Goal: Information Seeking & Learning: Learn about a topic

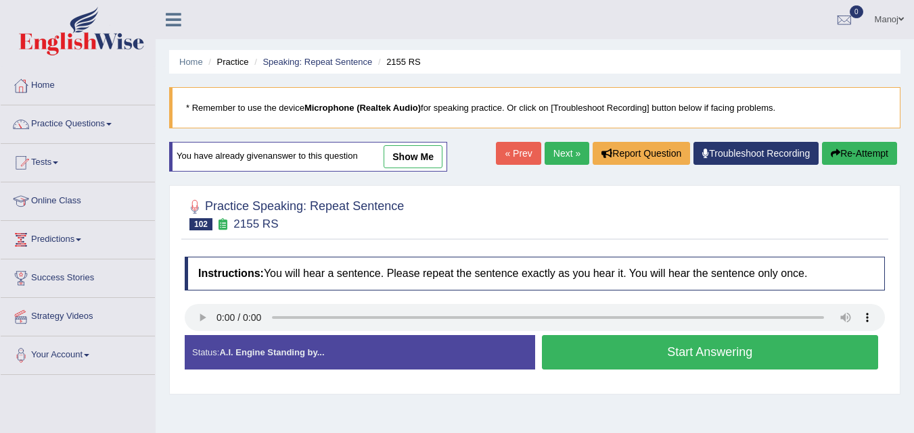
click at [664, 354] on button "Start Answering" at bounding box center [710, 352] width 337 height 34
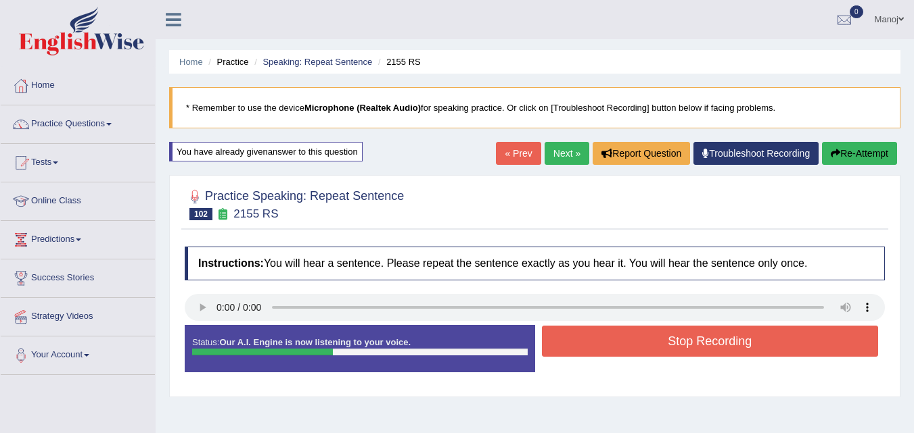
click at [666, 352] on button "Stop Recording" at bounding box center [710, 341] width 337 height 31
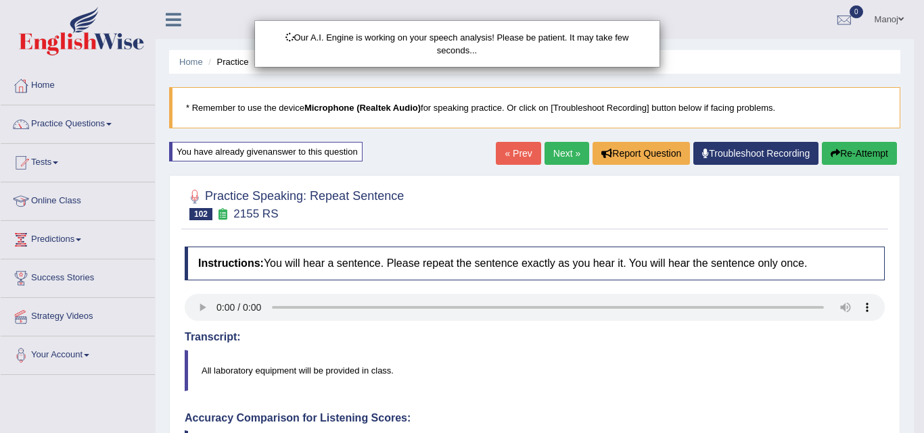
click at [842, 156] on div "Our A.I. Engine is working on your speech analysis! Please be patient. It may t…" at bounding box center [462, 216] width 924 height 433
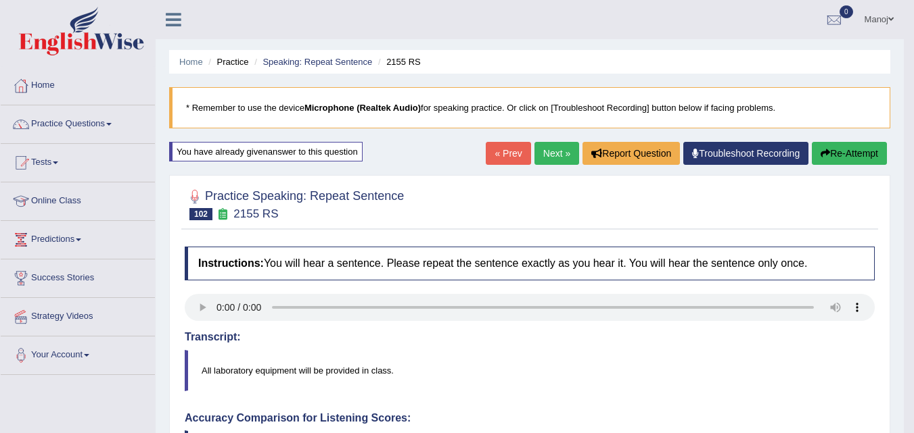
click at [842, 156] on button "Re-Attempt" at bounding box center [848, 153] width 75 height 23
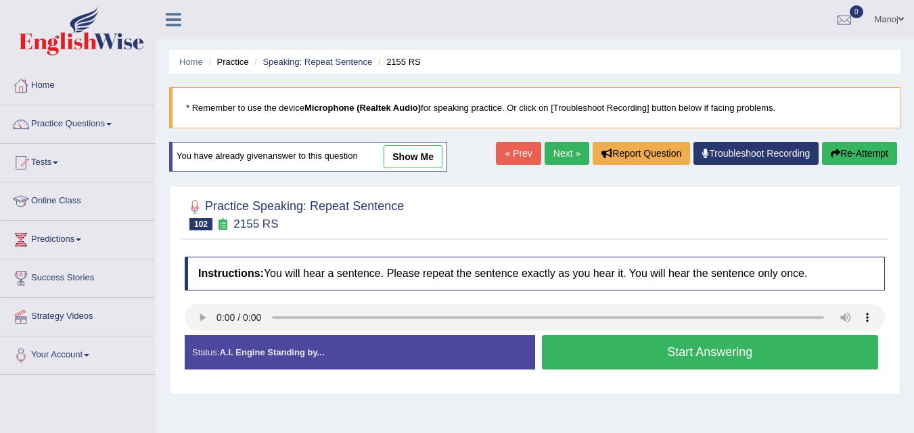
click at [642, 357] on button "Start Answering" at bounding box center [710, 352] width 337 height 34
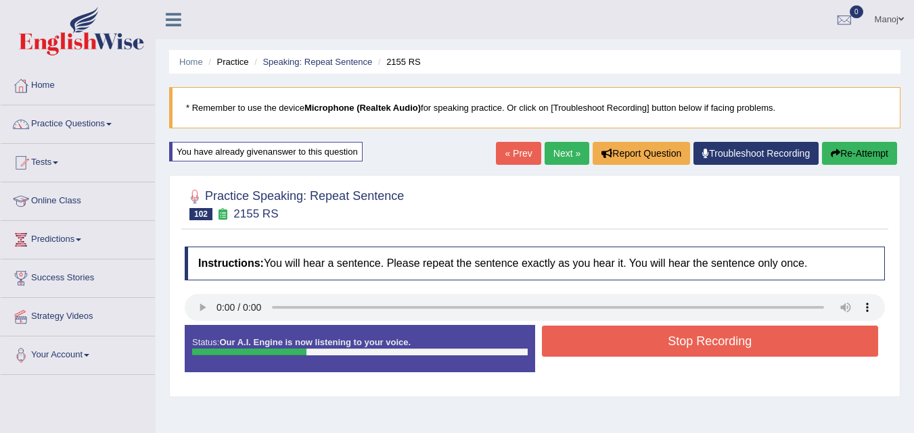
click at [665, 348] on button "Stop Recording" at bounding box center [710, 341] width 337 height 31
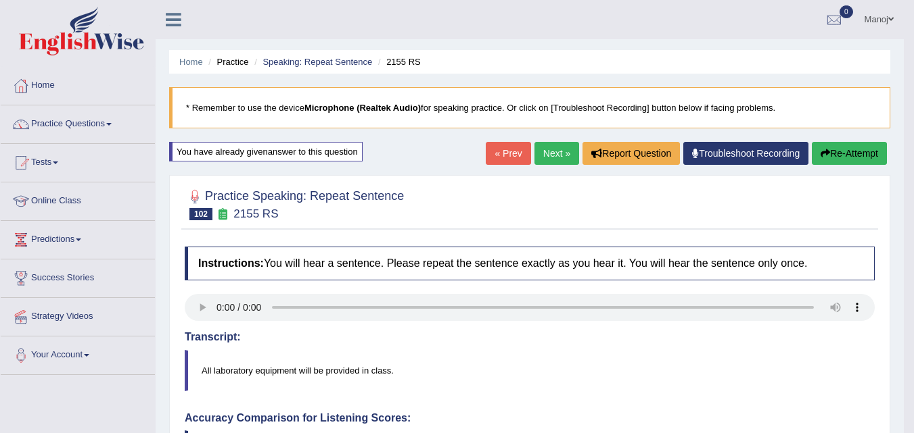
click at [557, 144] on link "Next »" at bounding box center [556, 153] width 45 height 23
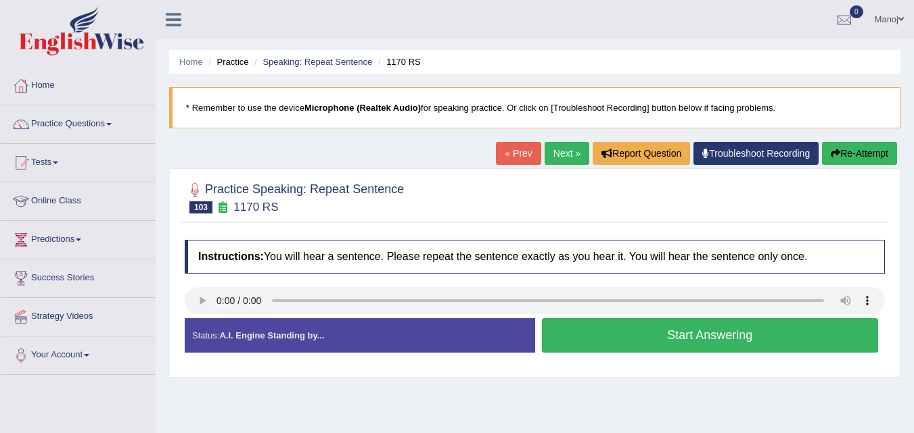
click at [686, 353] on div "Start Answering" at bounding box center [710, 337] width 350 height 38
click at [693, 339] on button "Start Answering" at bounding box center [710, 335] width 337 height 34
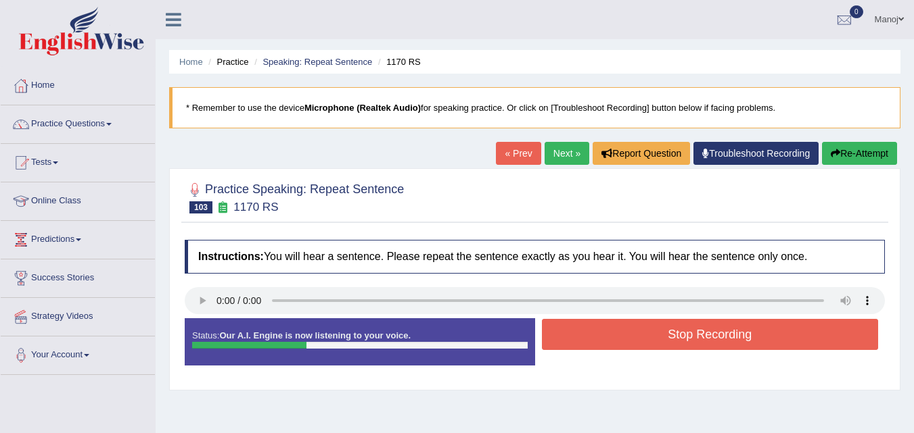
click at [693, 339] on button "Stop Recording" at bounding box center [710, 334] width 337 height 31
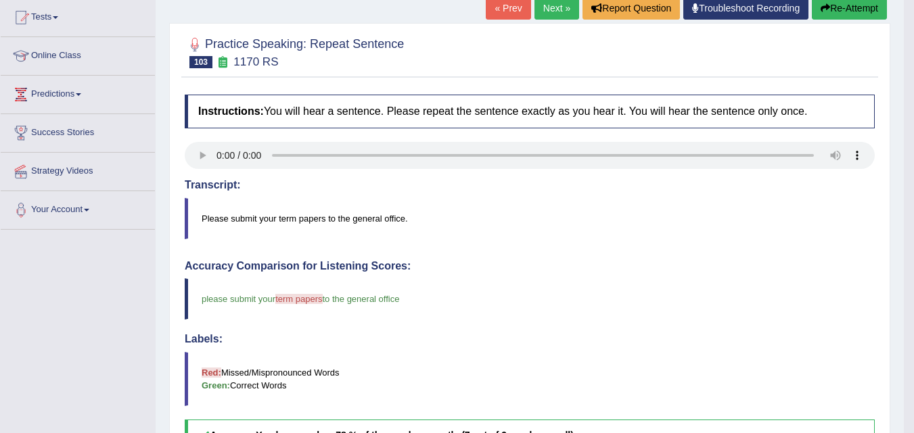
scroll to position [135, 0]
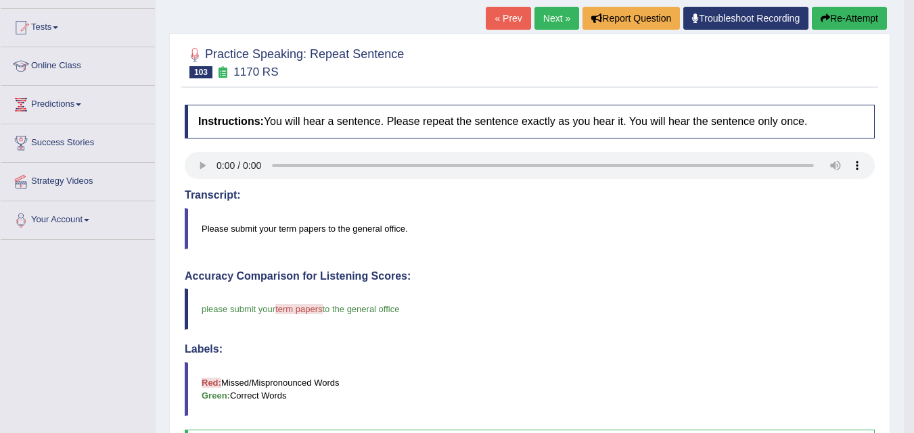
click at [841, 14] on button "Re-Attempt" at bounding box center [848, 18] width 75 height 23
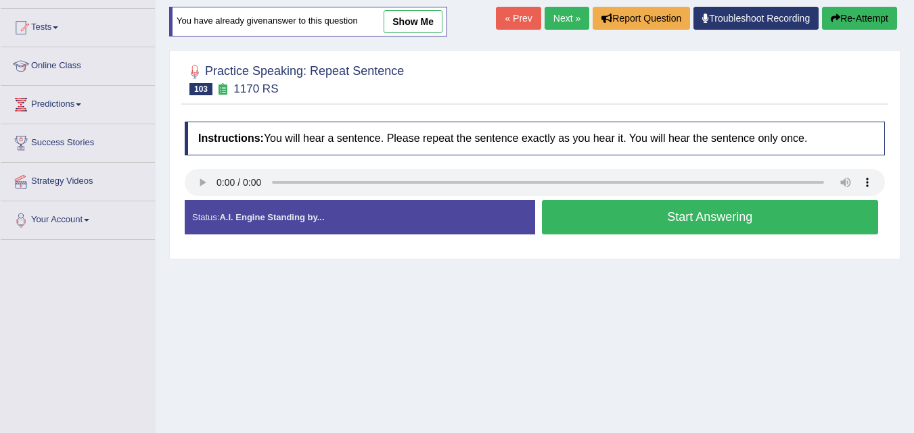
click at [707, 213] on button "Start Answering" at bounding box center [710, 217] width 337 height 34
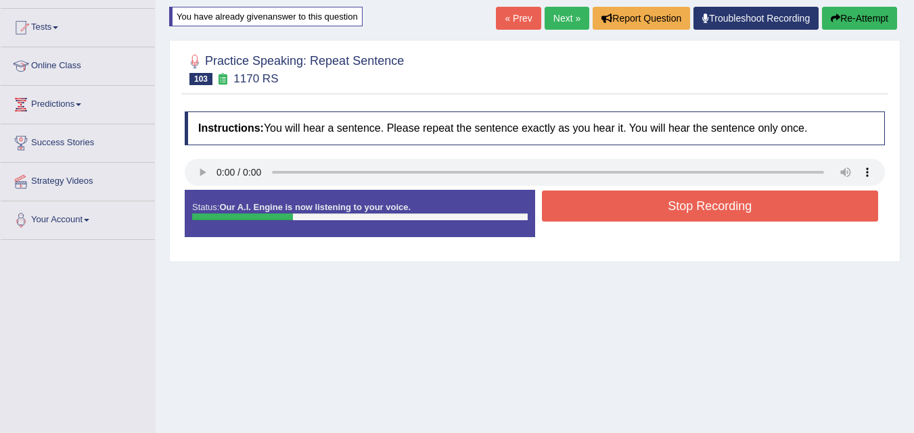
click at [707, 213] on button "Stop Recording" at bounding box center [710, 206] width 337 height 31
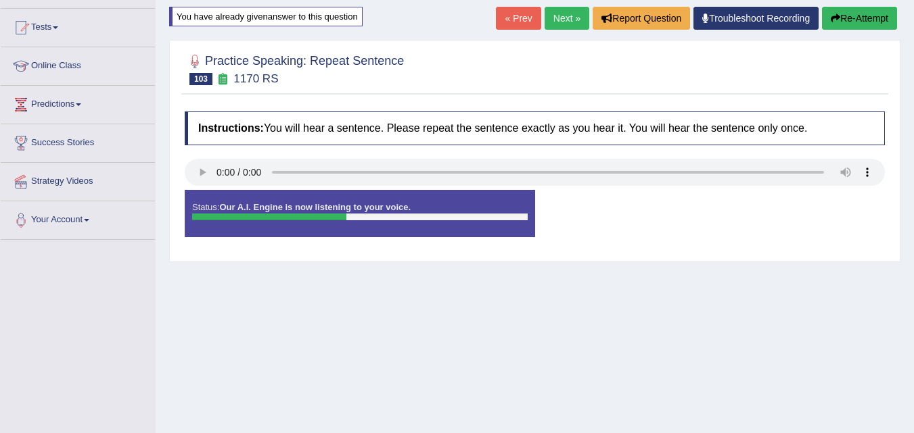
click at [857, 20] on button "Re-Attempt" at bounding box center [859, 18] width 75 height 23
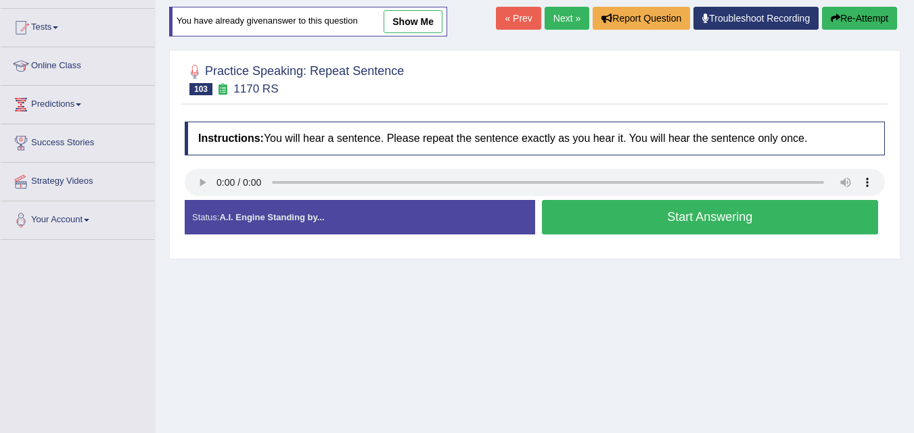
click at [634, 215] on button "Start Answering" at bounding box center [710, 217] width 337 height 34
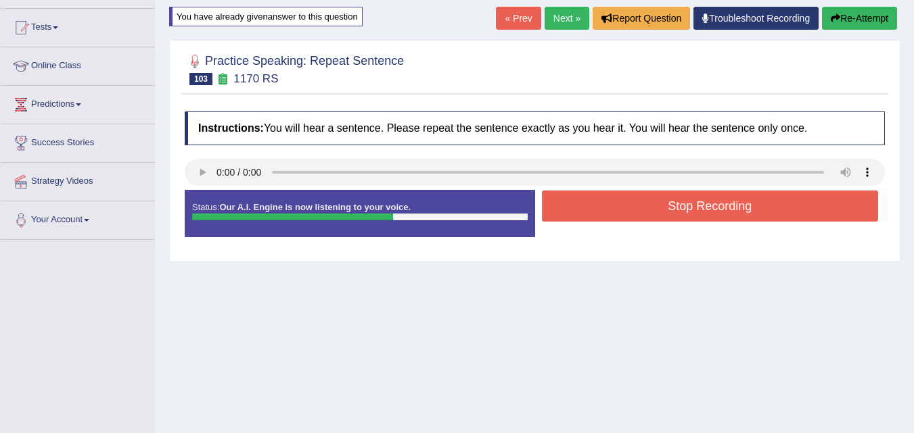
click at [851, 13] on button "Re-Attempt" at bounding box center [859, 18] width 75 height 23
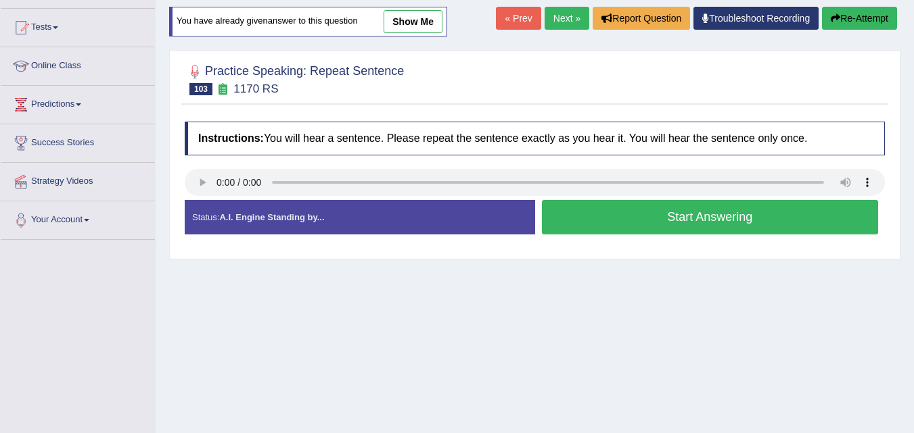
click at [680, 221] on button "Start Answering" at bounding box center [710, 217] width 337 height 34
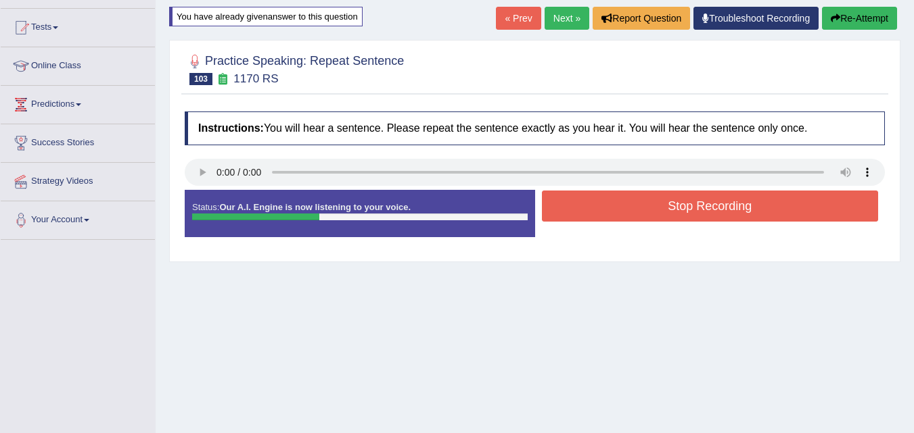
click at [681, 214] on button "Stop Recording" at bounding box center [710, 206] width 337 height 31
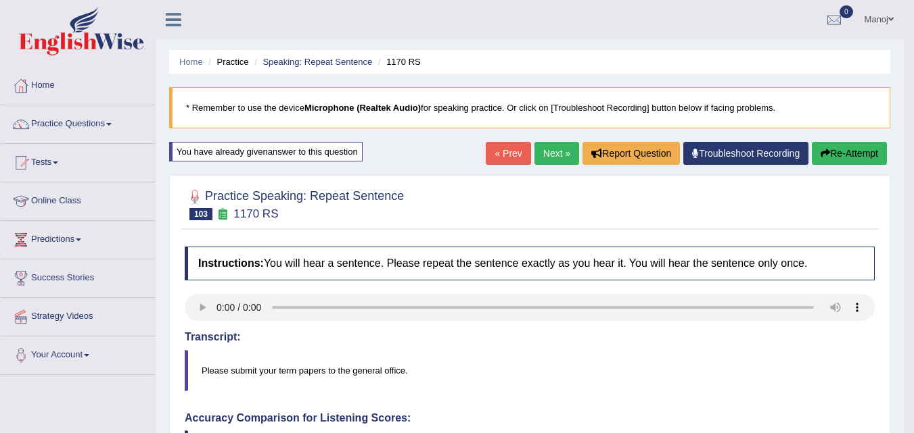
click at [538, 150] on link "Next »" at bounding box center [556, 153] width 45 height 23
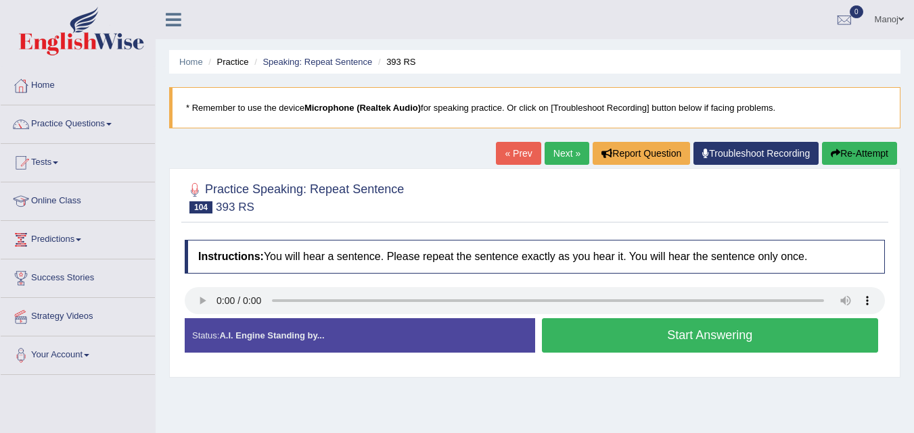
click at [688, 330] on button "Start Answering" at bounding box center [710, 335] width 337 height 34
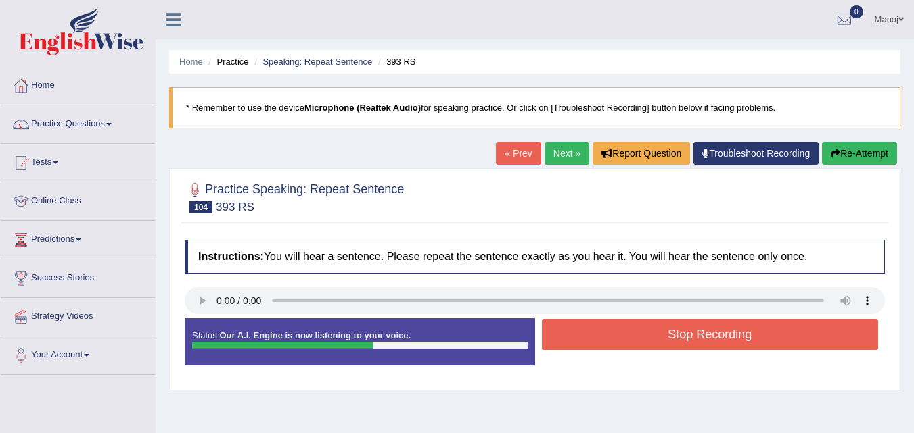
click at [688, 330] on button "Stop Recording" at bounding box center [710, 334] width 337 height 31
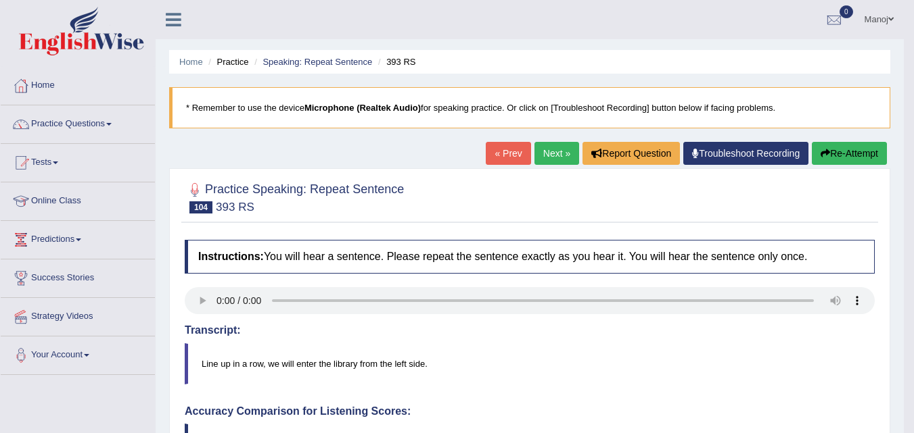
click at [848, 151] on button "Re-Attempt" at bounding box center [848, 153] width 75 height 23
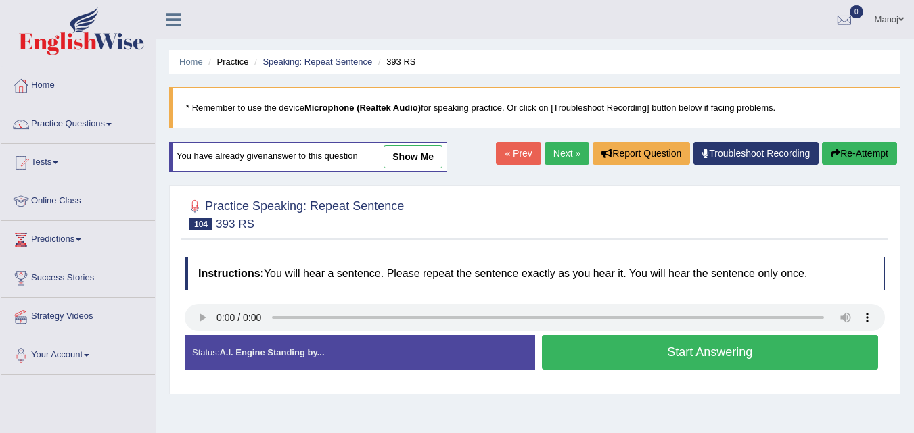
click at [669, 347] on button "Start Answering" at bounding box center [710, 352] width 337 height 34
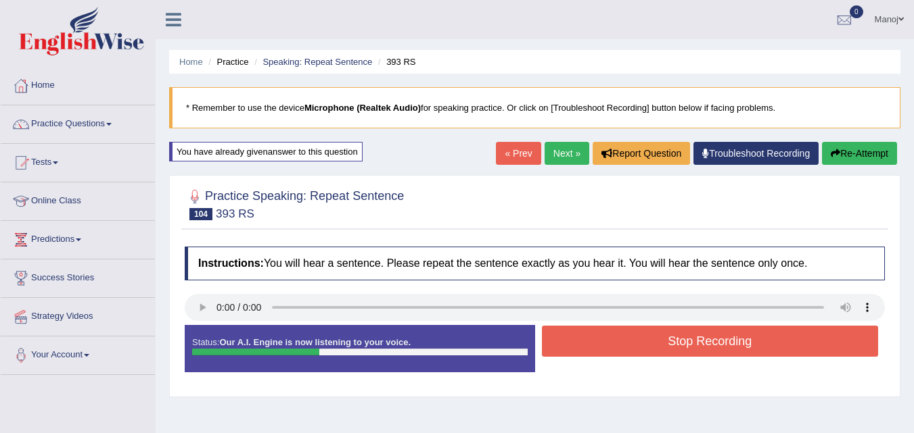
click at [669, 347] on button "Stop Recording" at bounding box center [710, 341] width 337 height 31
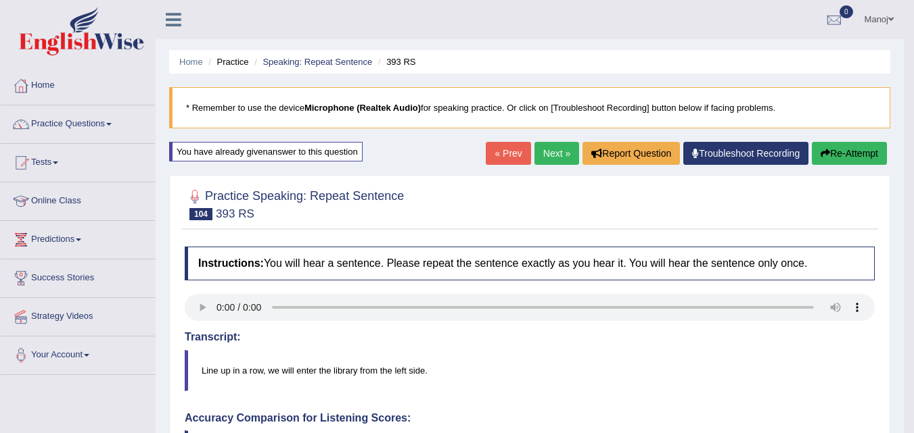
click at [546, 156] on link "Next »" at bounding box center [556, 153] width 45 height 23
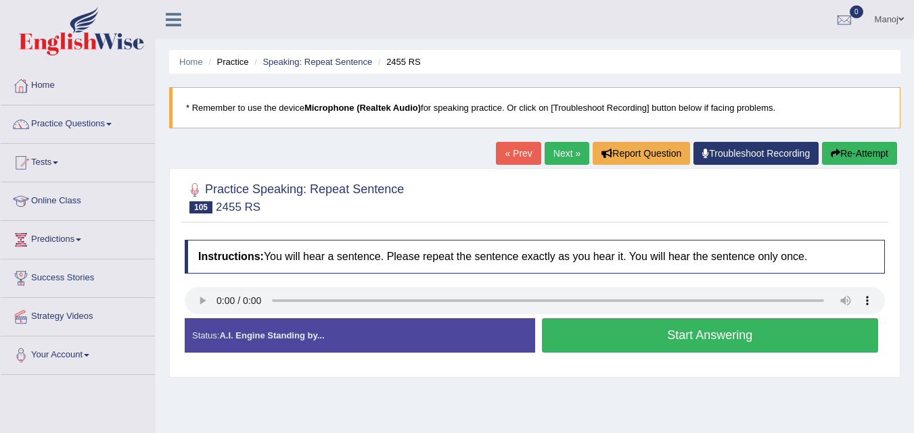
click at [655, 331] on button "Start Answering" at bounding box center [710, 335] width 337 height 34
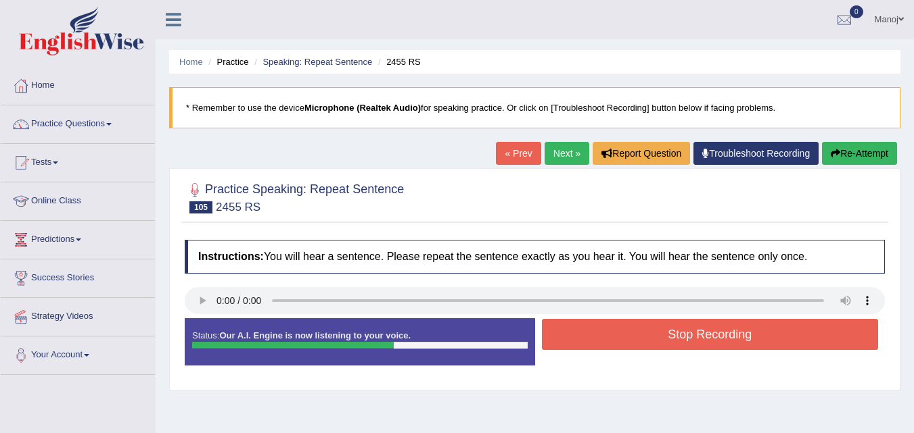
click at [752, 327] on button "Stop Recording" at bounding box center [710, 334] width 337 height 31
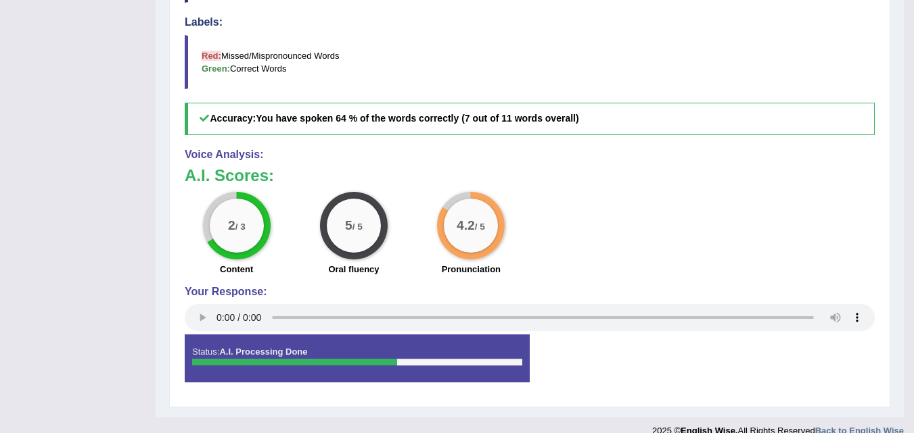
scroll to position [68, 0]
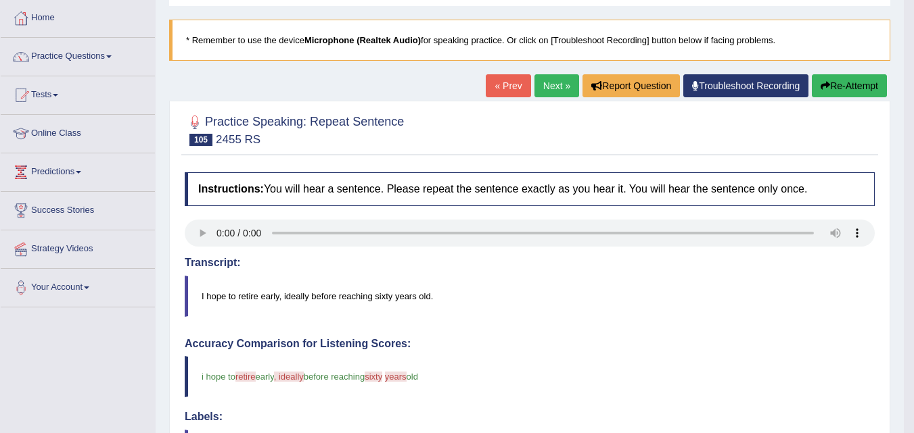
click at [851, 84] on button "Re-Attempt" at bounding box center [848, 85] width 75 height 23
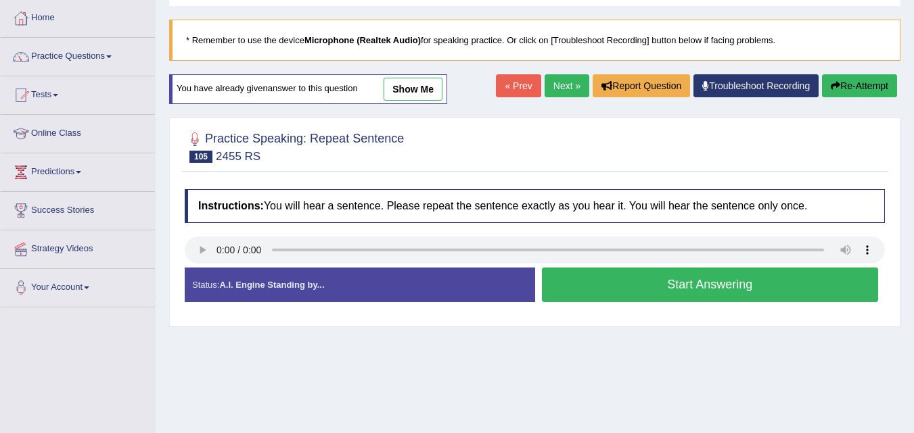
click at [644, 279] on button "Start Answering" at bounding box center [710, 285] width 337 height 34
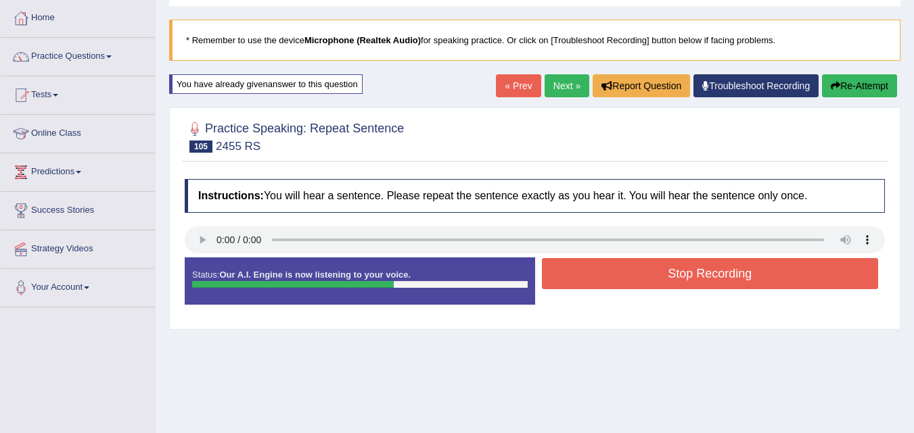
click at [611, 283] on button "Stop Recording" at bounding box center [710, 273] width 337 height 31
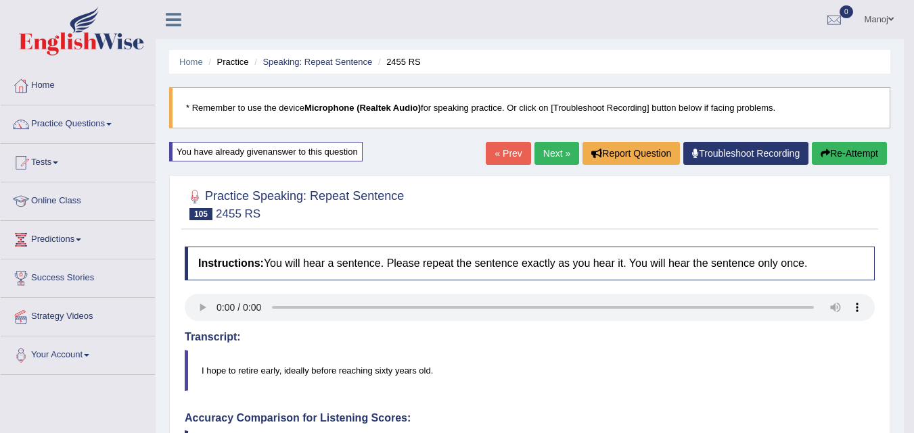
click at [549, 157] on link "Next »" at bounding box center [556, 153] width 45 height 23
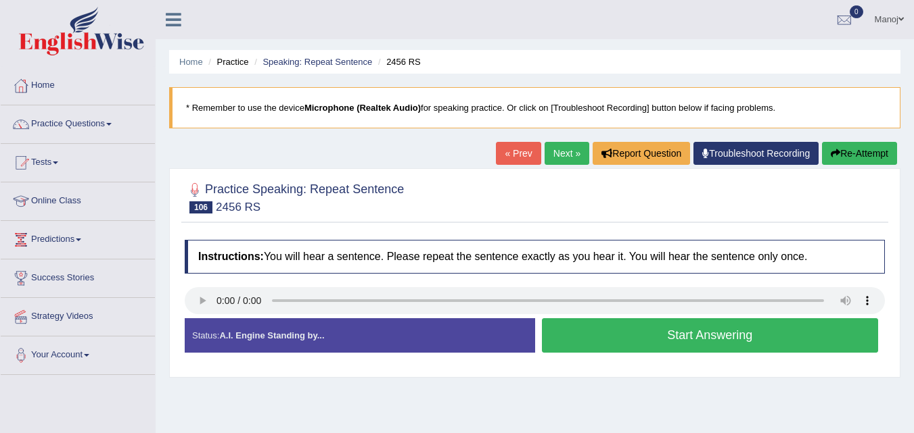
click at [632, 340] on button "Start Answering" at bounding box center [710, 335] width 337 height 34
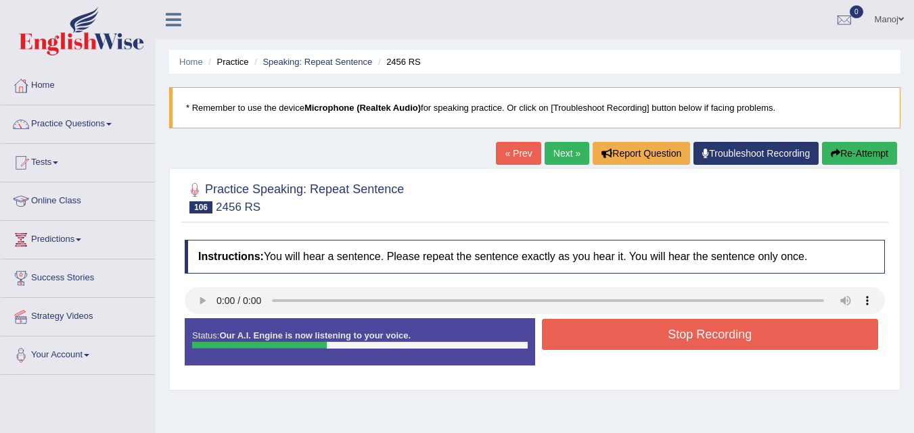
click at [634, 336] on button "Stop Recording" at bounding box center [710, 334] width 337 height 31
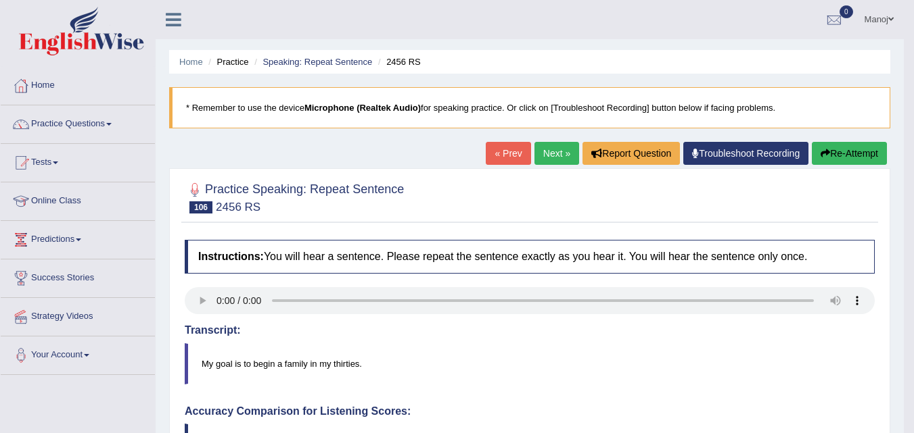
click at [868, 160] on button "Re-Attempt" at bounding box center [848, 153] width 75 height 23
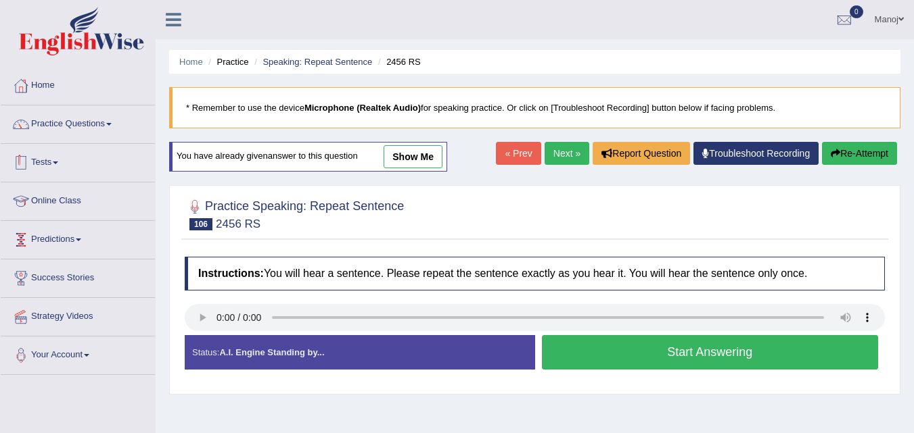
click at [60, 155] on link "Tests" at bounding box center [78, 161] width 154 height 34
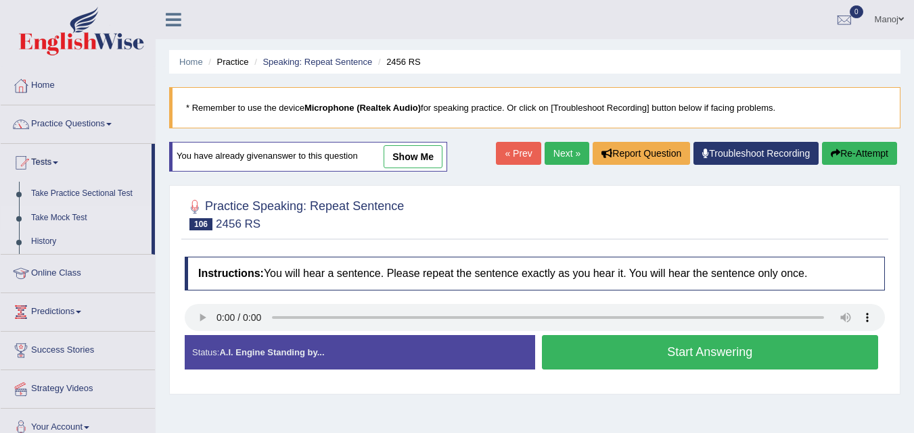
click at [84, 213] on link "Take Mock Test" at bounding box center [88, 218] width 126 height 24
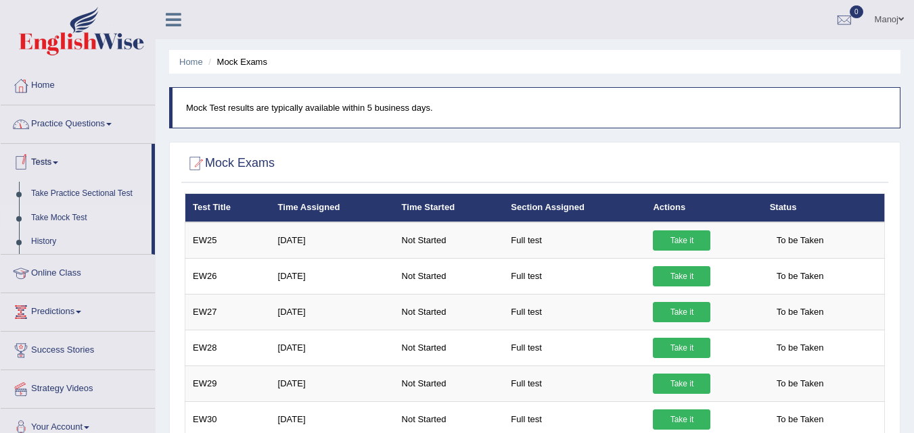
click at [58, 124] on link "Practice Questions" at bounding box center [78, 122] width 154 height 34
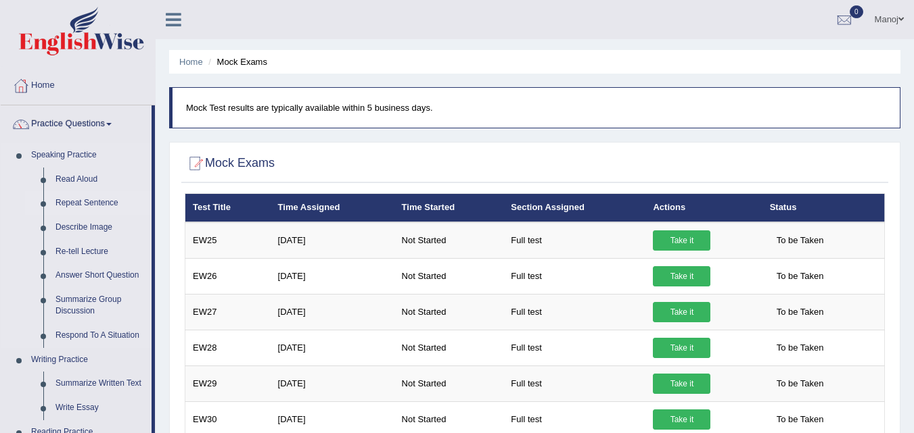
click at [107, 198] on link "Repeat Sentence" at bounding box center [100, 203] width 102 height 24
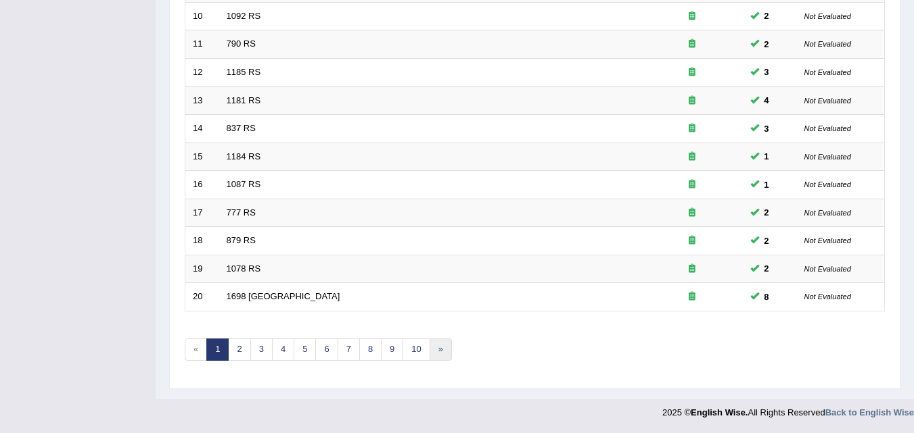
click at [441, 346] on link "»" at bounding box center [440, 350] width 22 height 22
click at [445, 349] on link "»" at bounding box center [440, 350] width 22 height 22
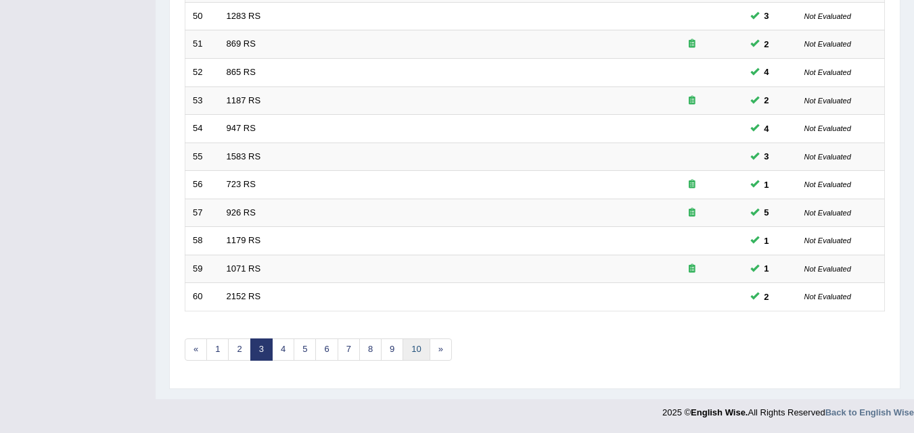
click at [425, 343] on link "10" at bounding box center [415, 350] width 27 height 22
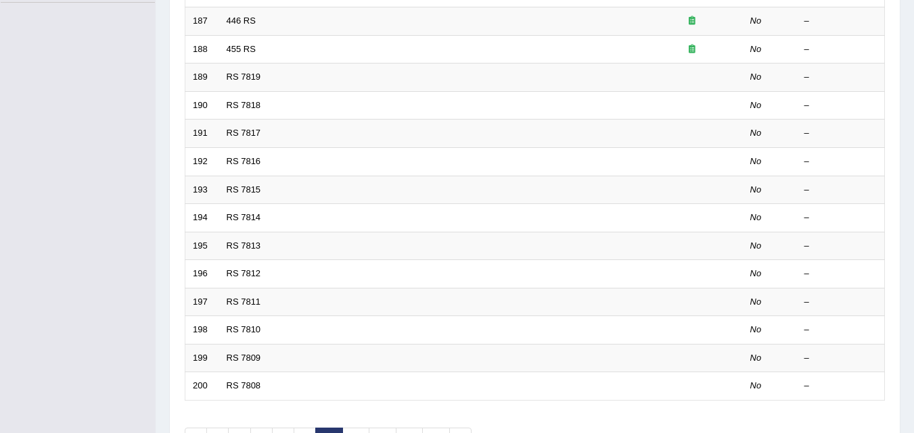
scroll to position [462, 0]
